Goal: Task Accomplishment & Management: Use online tool/utility

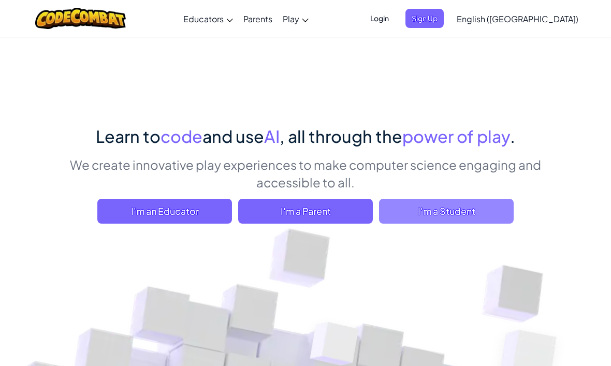
click at [459, 211] on span "I'm a Student" at bounding box center [446, 211] width 135 height 25
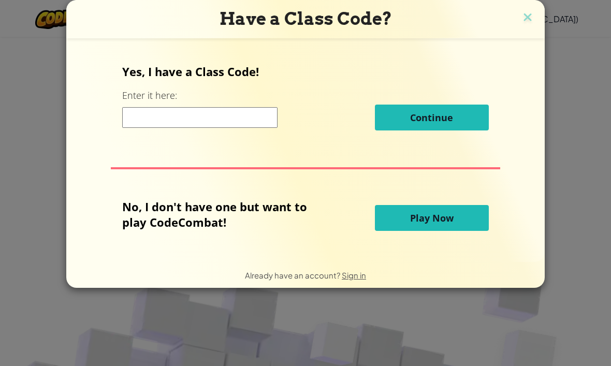
click at [445, 222] on span "Play Now" at bounding box center [432, 218] width 44 height 12
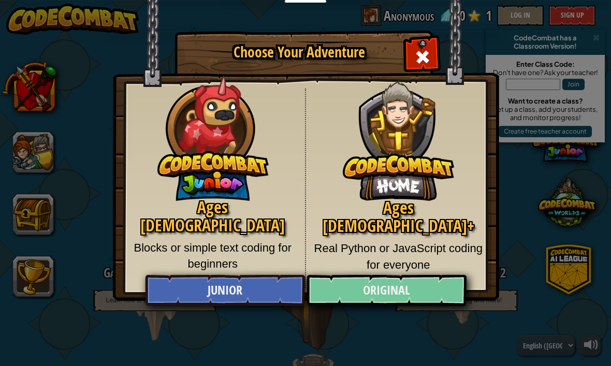
click at [425, 291] on link "Original" at bounding box center [387, 290] width 160 height 31
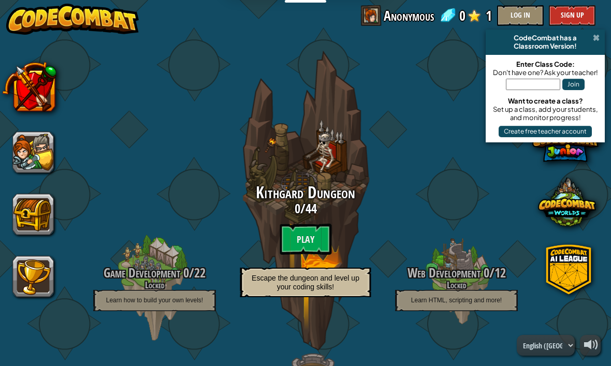
click at [597, 36] on span at bounding box center [596, 38] width 7 height 8
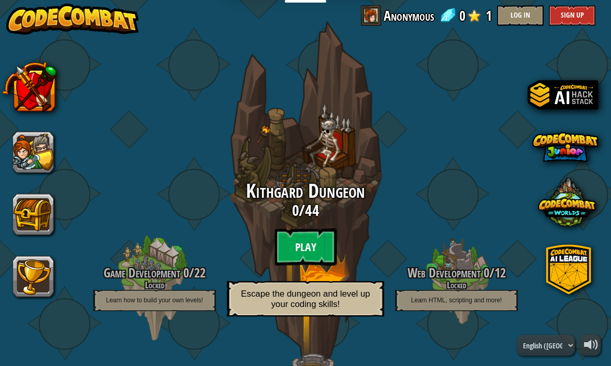
click at [308, 229] on btn "Play" at bounding box center [306, 247] width 62 height 37
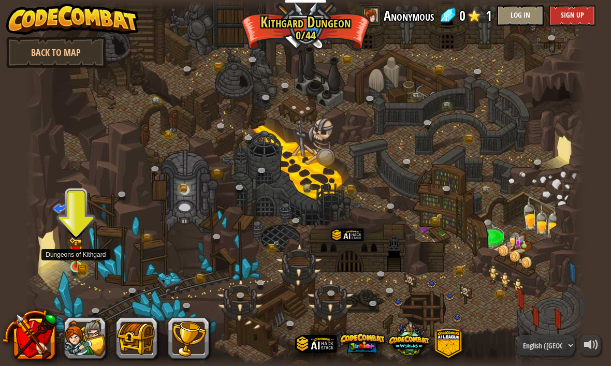
click at [70, 253] on img at bounding box center [76, 252] width 14 height 30
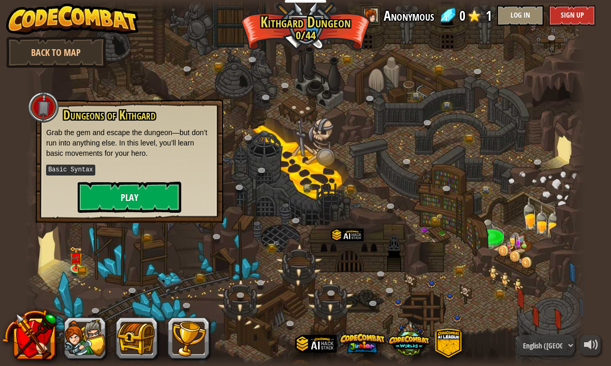
click at [119, 193] on button "Play" at bounding box center [130, 197] width 104 height 31
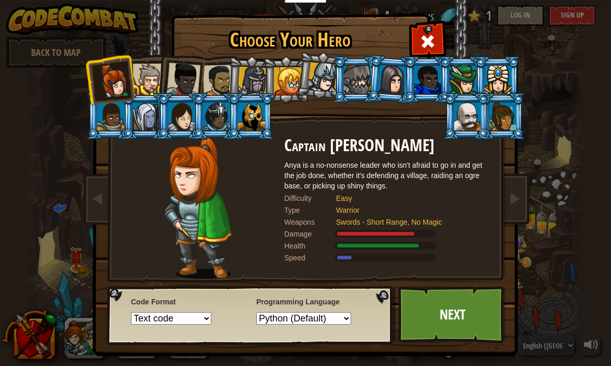
click at [481, 131] on div at bounding box center [467, 117] width 27 height 28
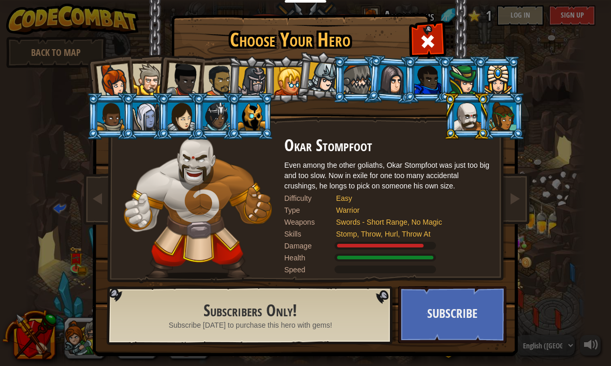
click at [250, 126] on div at bounding box center [251, 117] width 27 height 28
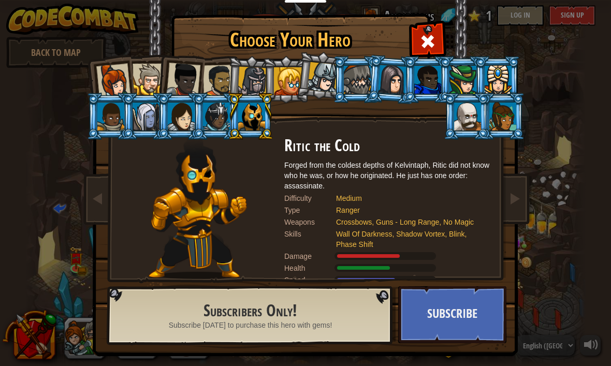
click at [481, 131] on div at bounding box center [467, 117] width 27 height 28
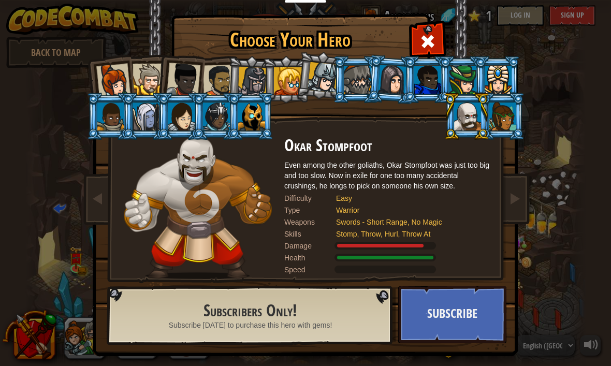
click at [326, 67] on div at bounding box center [323, 77] width 31 height 31
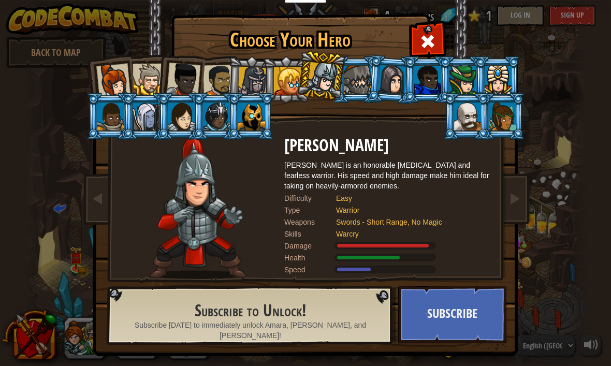
click at [280, 92] on div at bounding box center [288, 81] width 28 height 28
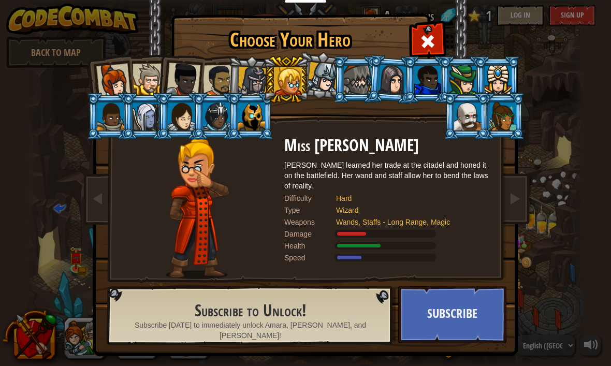
click at [294, 76] on div at bounding box center [288, 81] width 28 height 28
click at [332, 69] on div at bounding box center [323, 77] width 31 height 31
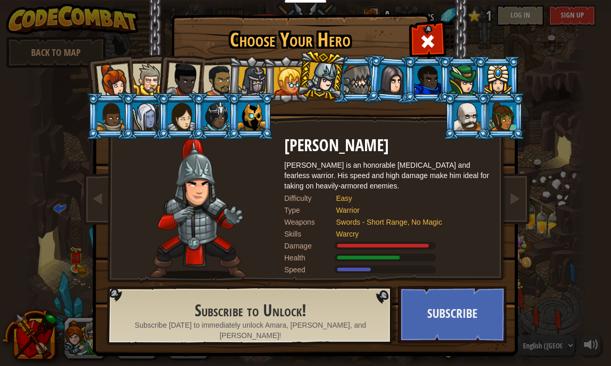
click at [481, 131] on div at bounding box center [467, 117] width 27 height 28
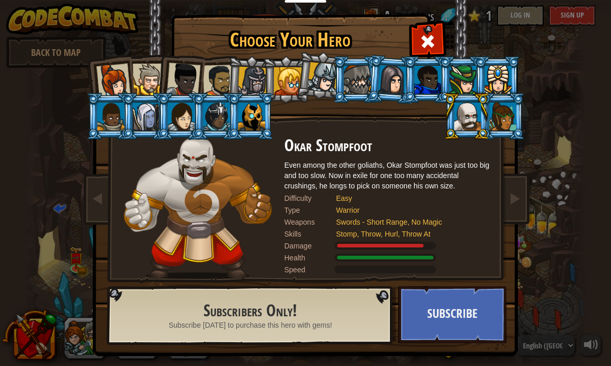
click at [319, 73] on div at bounding box center [323, 77] width 31 height 31
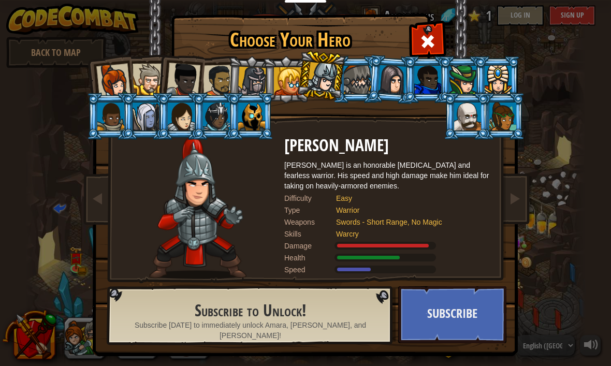
click at [244, 77] on div at bounding box center [253, 82] width 30 height 30
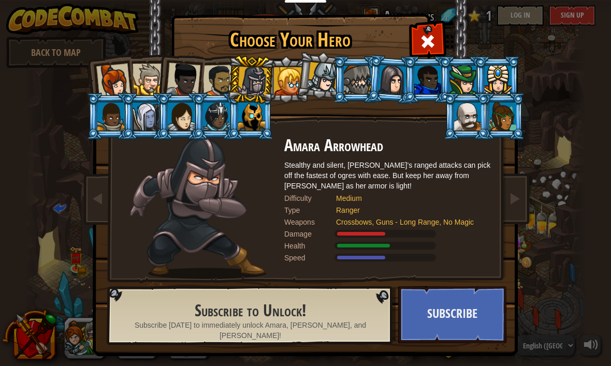
click at [332, 84] on div at bounding box center [323, 77] width 31 height 31
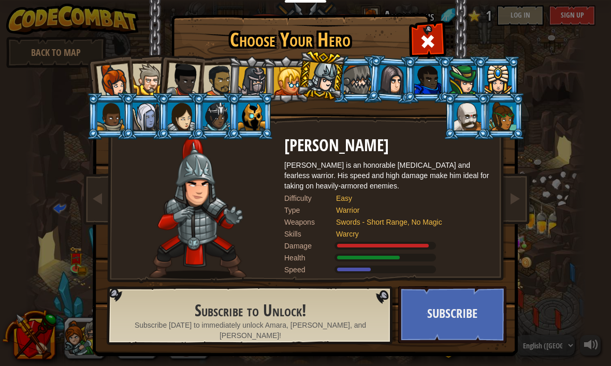
click at [247, 89] on div at bounding box center [253, 82] width 30 height 30
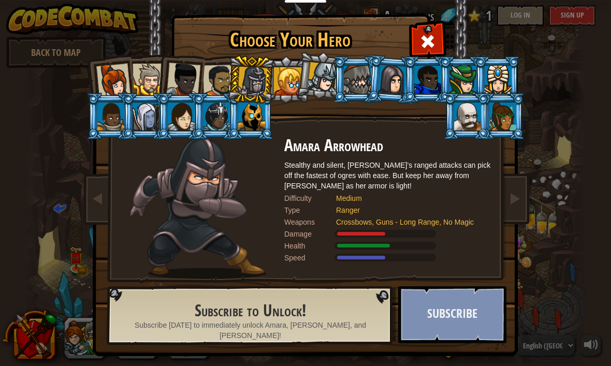
click at [474, 307] on button "Subscribe" at bounding box center [452, 315] width 108 height 57
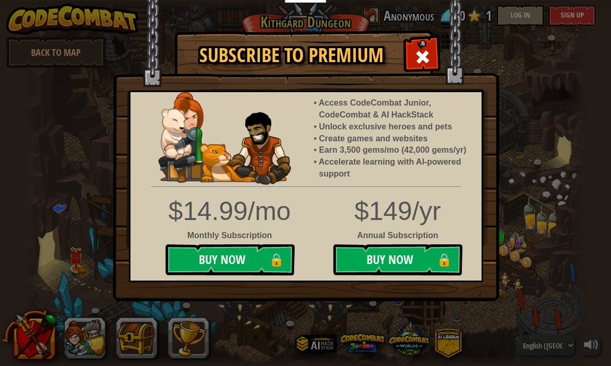
click at [425, 36] on img at bounding box center [306, 151] width 387 height 302
click at [422, 61] on span at bounding box center [423, 57] width 17 height 17
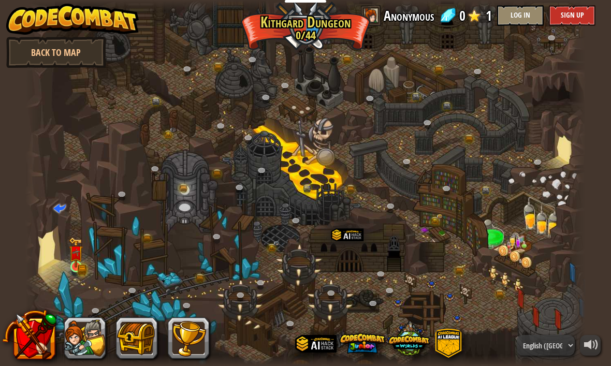
click at [82, 264] on img at bounding box center [76, 252] width 14 height 30
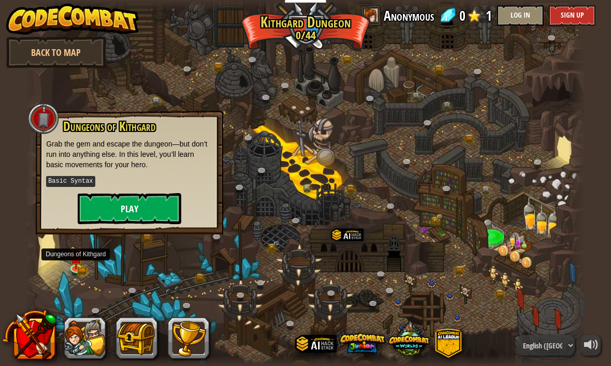
click at [119, 212] on button "Play" at bounding box center [130, 208] width 104 height 31
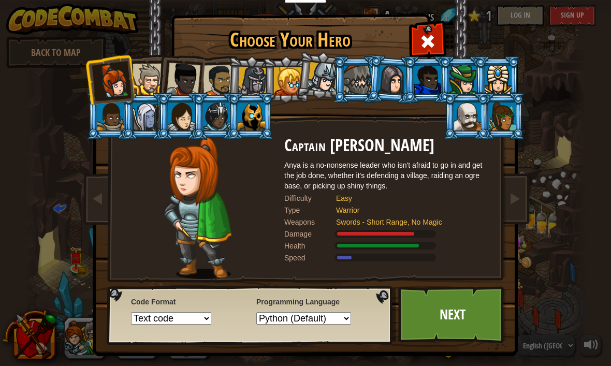
click at [481, 131] on div at bounding box center [467, 117] width 27 height 28
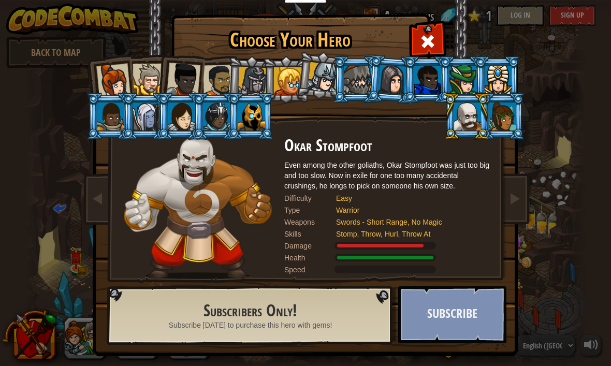
click at [484, 316] on button "Subscribe" at bounding box center [452, 315] width 108 height 57
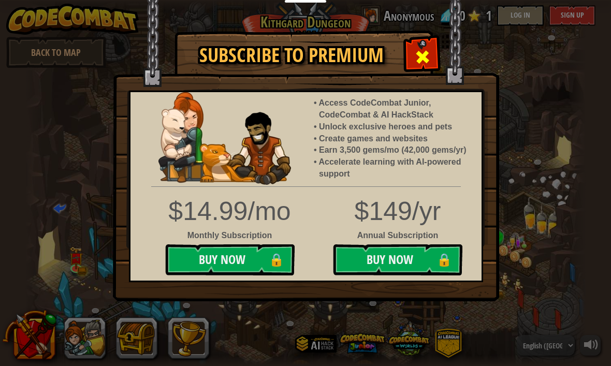
click at [429, 49] on span at bounding box center [423, 57] width 17 height 17
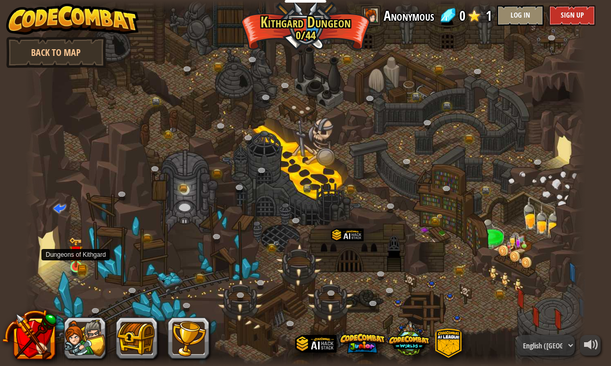
click at [77, 257] on img at bounding box center [76, 253] width 8 height 8
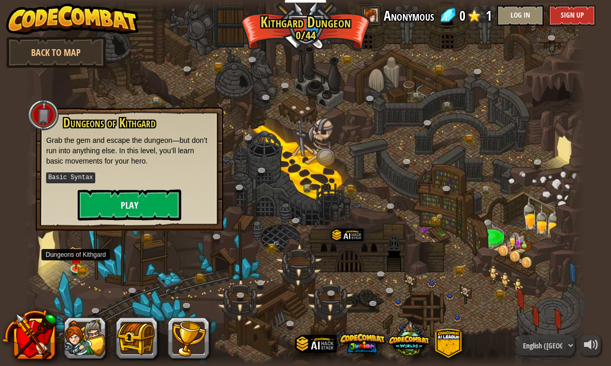
click at [106, 207] on button "Play" at bounding box center [130, 205] width 104 height 31
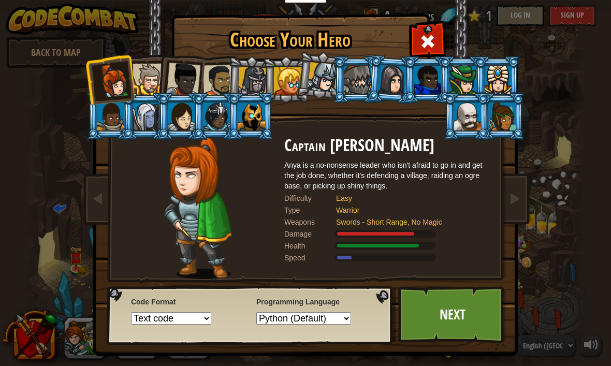
click at [135, 76] on div at bounding box center [149, 80] width 32 height 32
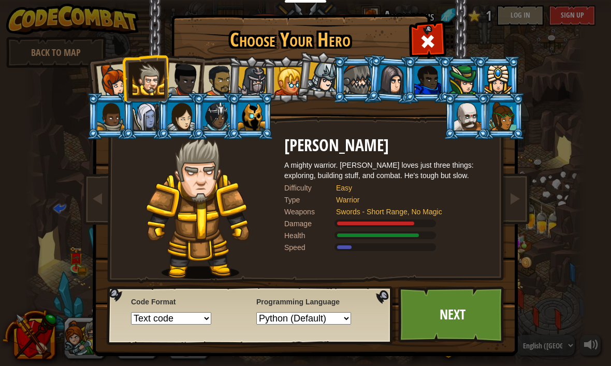
click at [185, 79] on div at bounding box center [183, 80] width 34 height 34
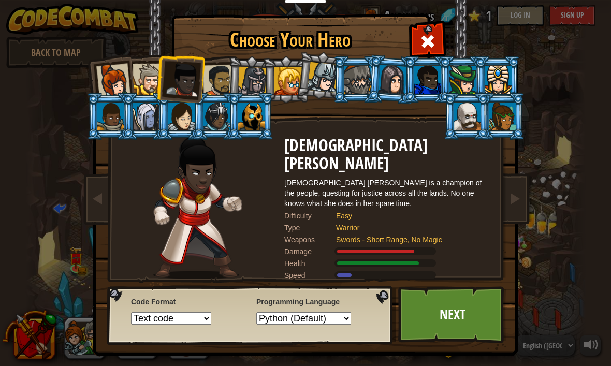
click at [223, 81] on div at bounding box center [219, 81] width 32 height 32
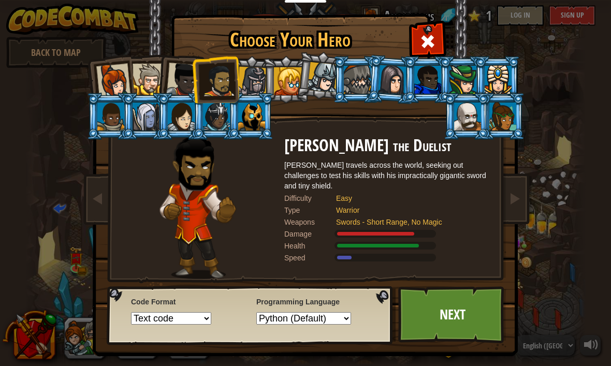
click at [275, 81] on div at bounding box center [288, 81] width 28 height 28
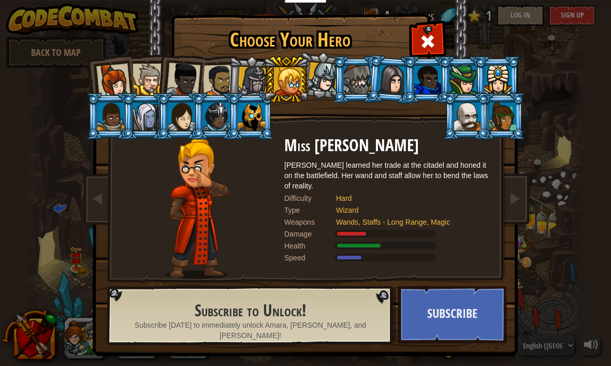
click at [249, 79] on div at bounding box center [253, 82] width 30 height 30
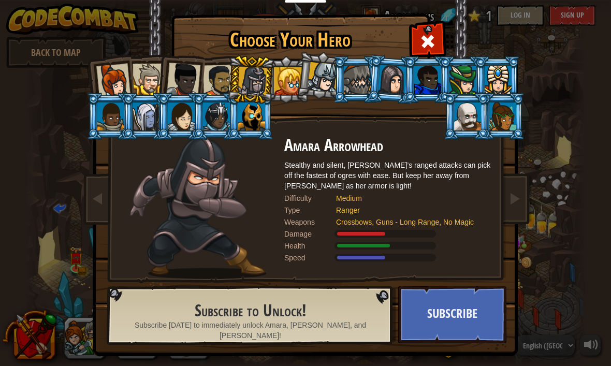
click at [216, 77] on div at bounding box center [219, 81] width 32 height 32
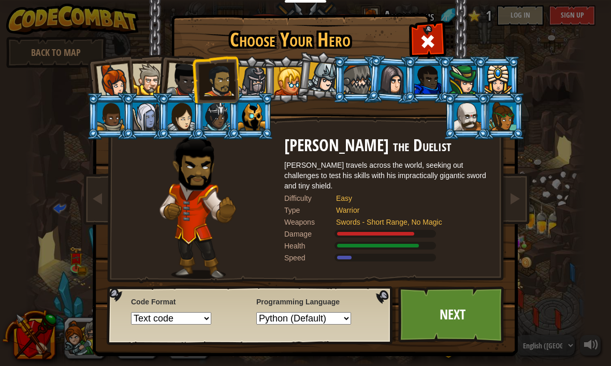
click at [176, 78] on div at bounding box center [183, 80] width 34 height 34
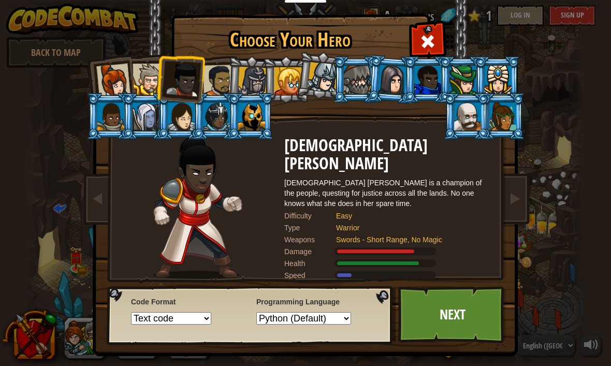
click at [141, 76] on div at bounding box center [149, 80] width 32 height 32
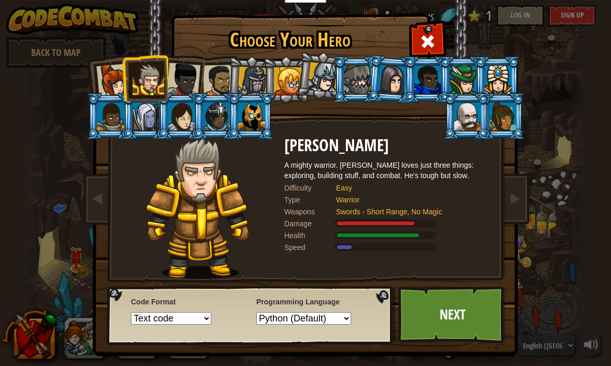
click at [110, 84] on div at bounding box center [113, 81] width 34 height 34
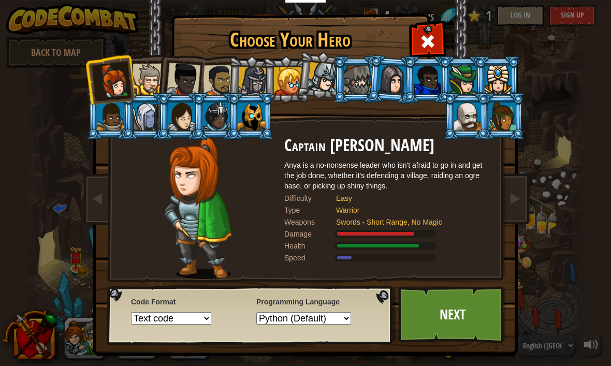
click at [151, 78] on div at bounding box center [149, 80] width 32 height 32
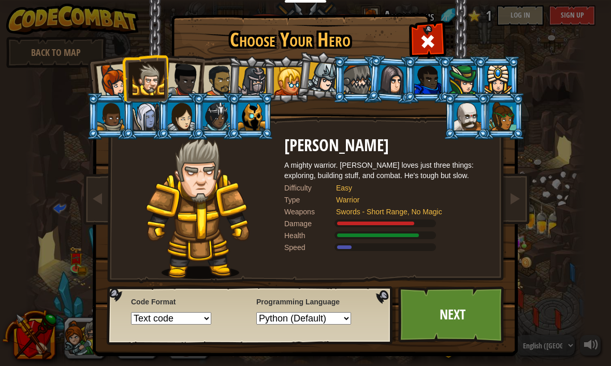
click at [184, 77] on div at bounding box center [183, 80] width 34 height 34
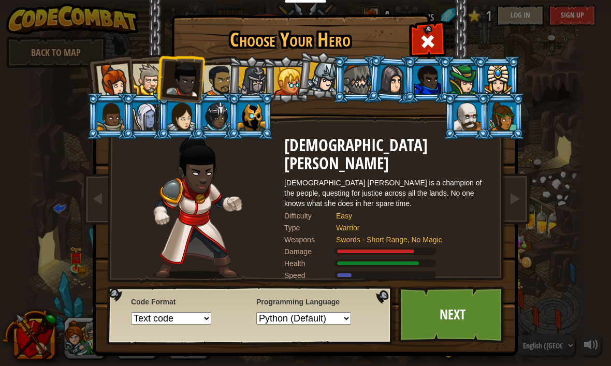
click at [216, 83] on div at bounding box center [219, 81] width 32 height 32
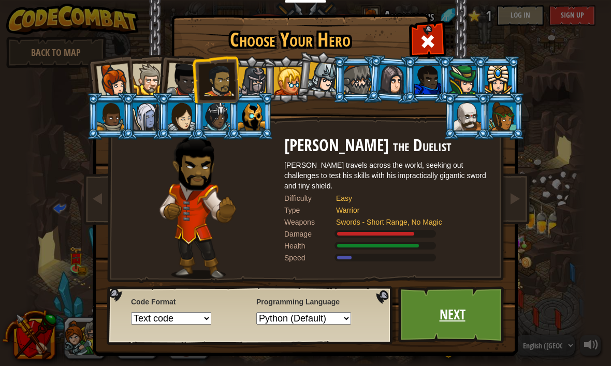
click at [476, 321] on link "Next" at bounding box center [452, 315] width 108 height 57
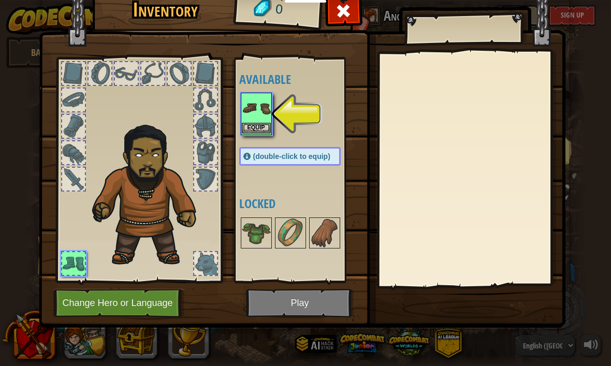
click at [263, 130] on button "Equip" at bounding box center [256, 128] width 29 height 11
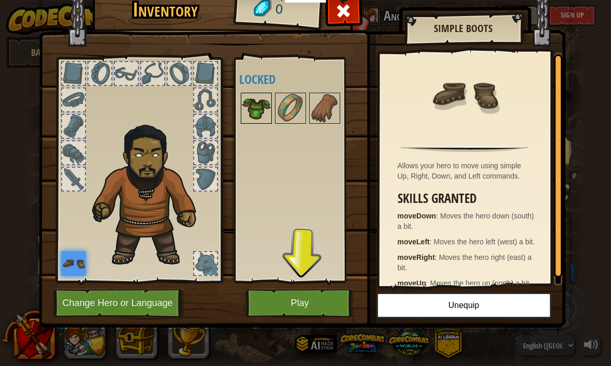
click at [262, 106] on img at bounding box center [256, 108] width 29 height 29
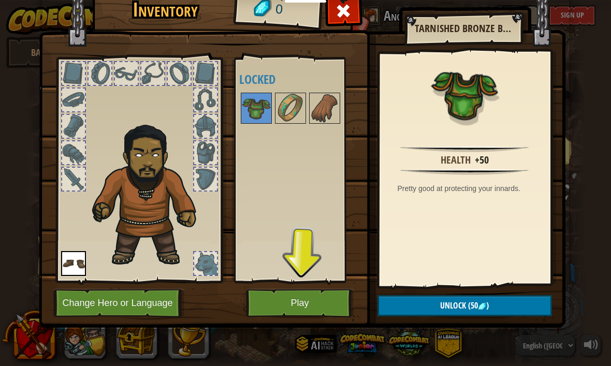
click at [71, 261] on img at bounding box center [73, 263] width 25 height 25
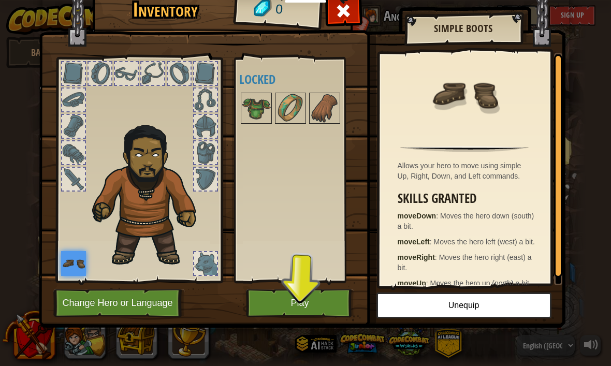
click at [330, 309] on button "Play" at bounding box center [300, 303] width 108 height 28
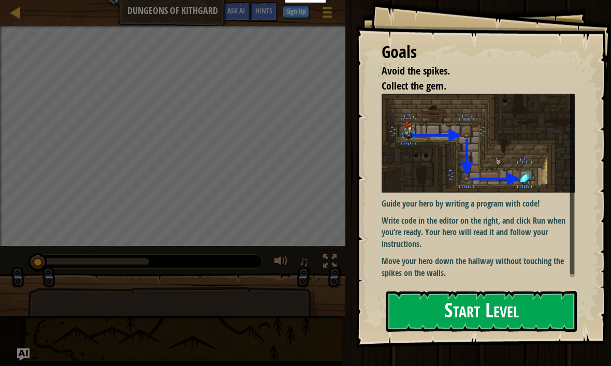
click at [537, 297] on button "Start Level" at bounding box center [482, 311] width 191 height 41
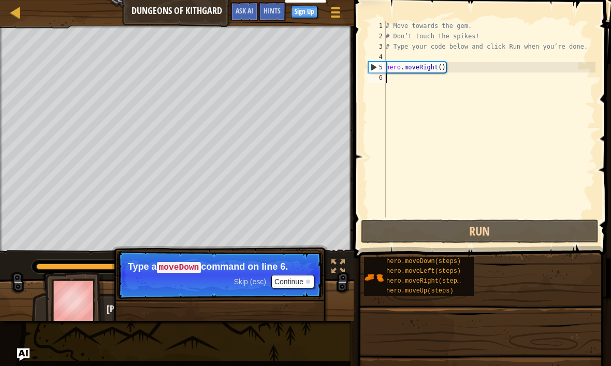
click at [303, 277] on button "Continue" at bounding box center [293, 281] width 43 height 13
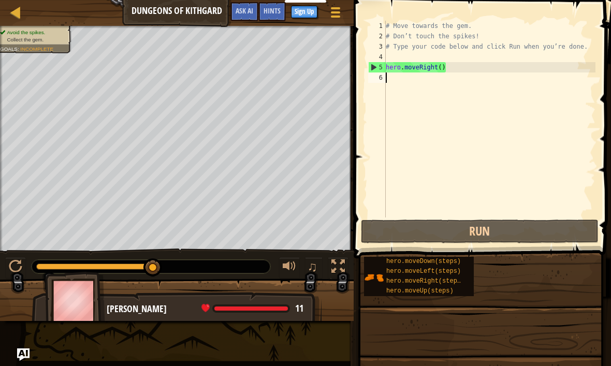
scroll to position [5, 0]
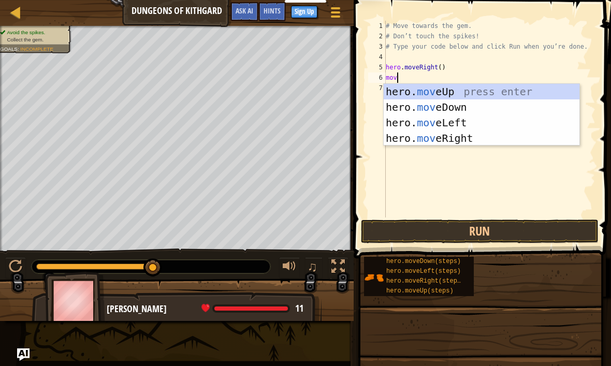
type textarea "move"
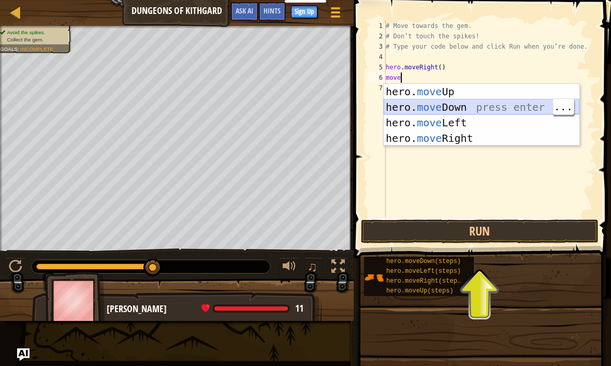
click at [529, 109] on div "hero. move Up press enter hero. move Down press enter hero. move Left press ent…" at bounding box center [482, 130] width 196 height 93
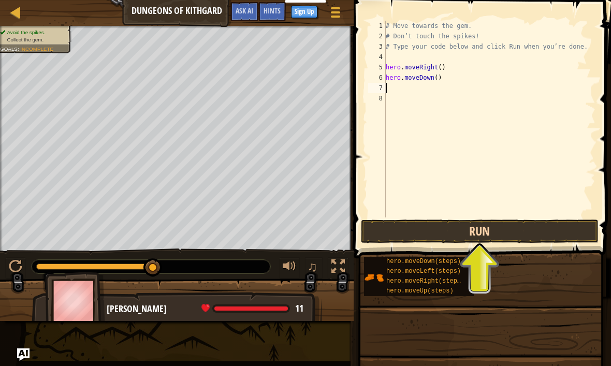
click at [542, 225] on button "Run" at bounding box center [480, 232] width 238 height 24
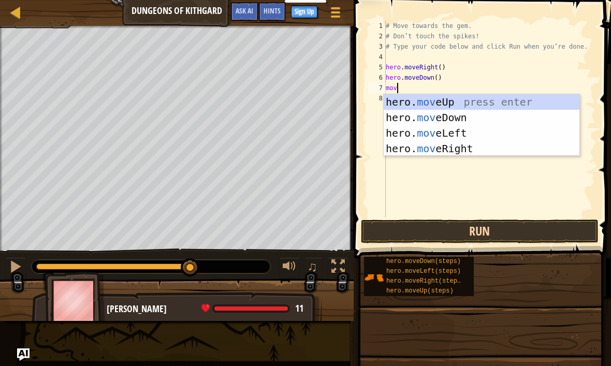
type textarea "move"
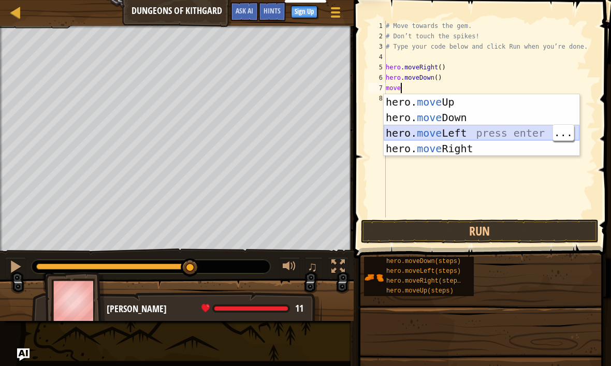
click at [523, 136] on div "hero. move Up press enter hero. move Down press enter hero. move Left press ent…" at bounding box center [482, 140] width 196 height 93
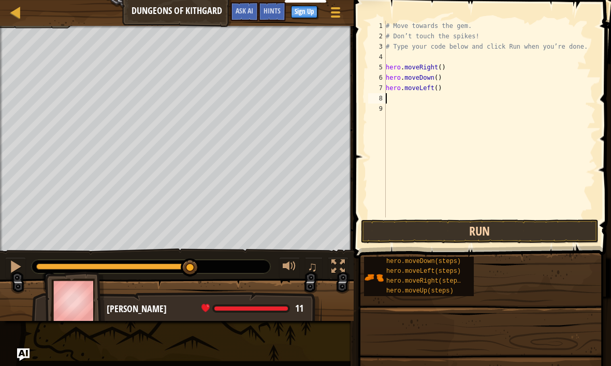
click at [533, 230] on button "Run" at bounding box center [480, 232] width 238 height 24
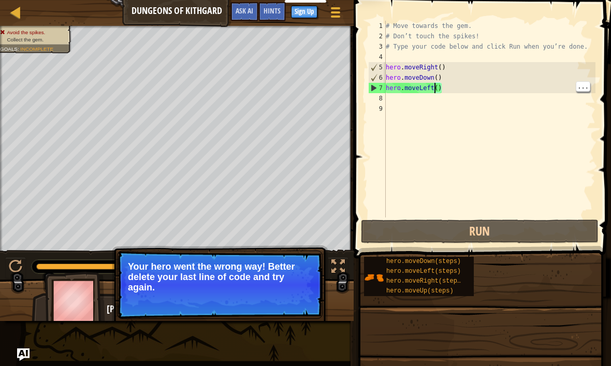
click at [434, 87] on div "# Move towards the gem. # Don’t touch the spikes! # Type your code below and cl…" at bounding box center [490, 130] width 212 height 218
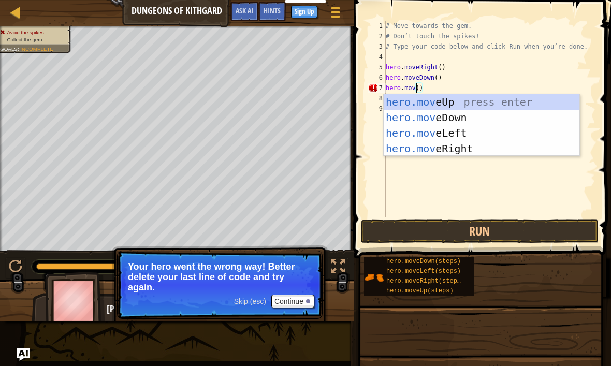
scroll to position [5, 3]
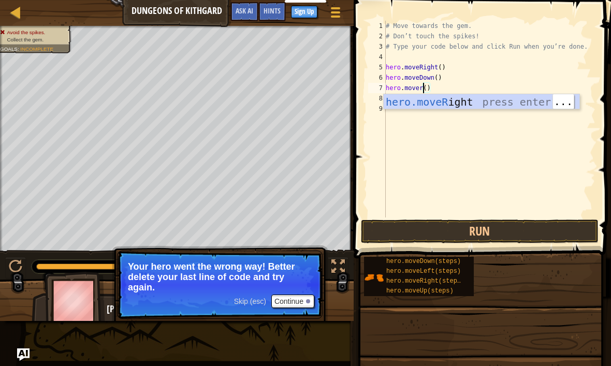
type textarea "hero.moveRight"
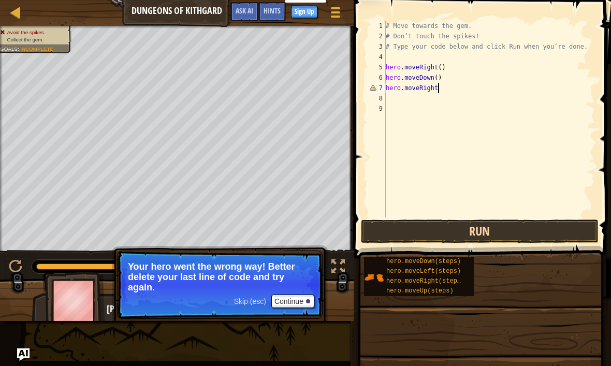
click at [568, 234] on button "Run" at bounding box center [480, 232] width 238 height 24
